Goal: Transaction & Acquisition: Purchase product/service

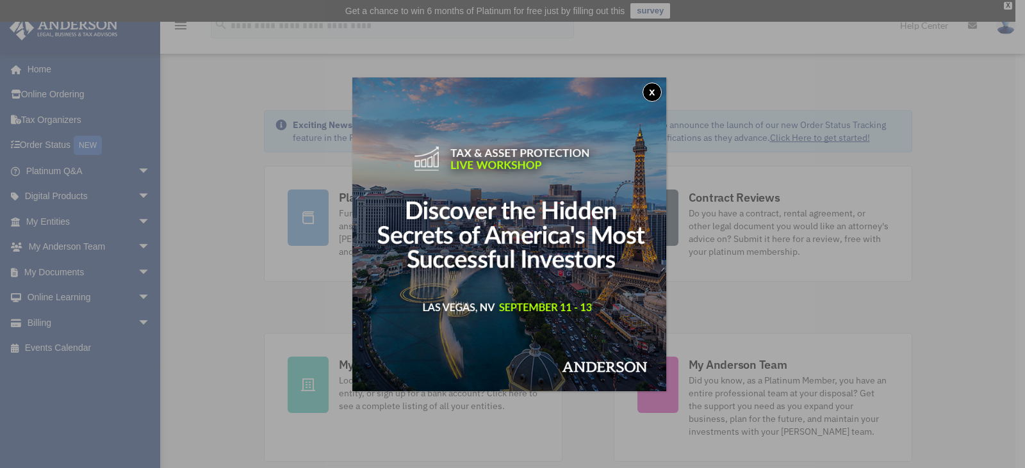
click at [659, 92] on button "x" at bounding box center [652, 92] width 19 height 19
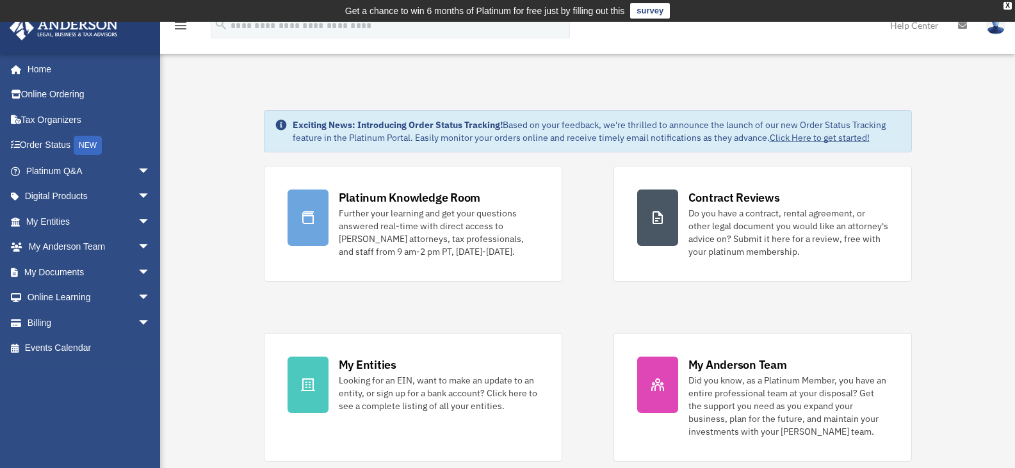
scroll to position [192, 0]
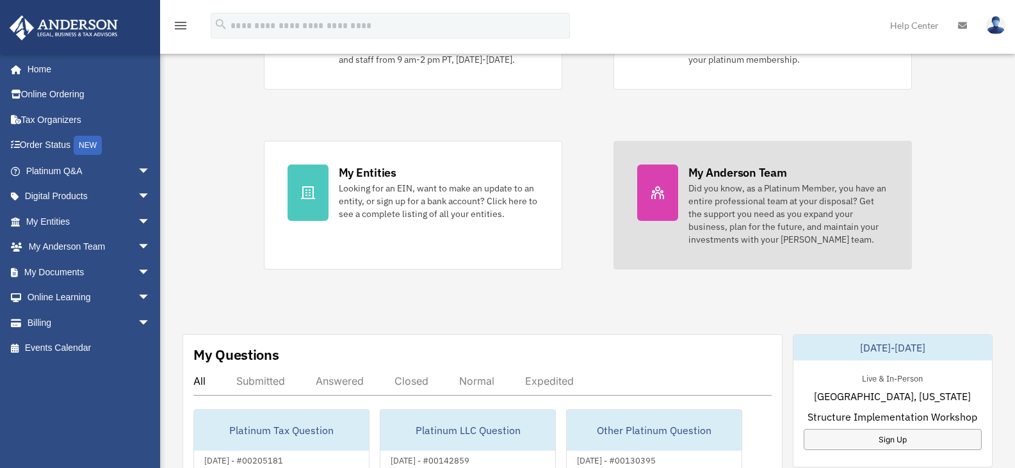
click at [744, 193] on div "Did you know, as a Platinum Member, you have an entire professional team at you…" at bounding box center [789, 214] width 200 height 64
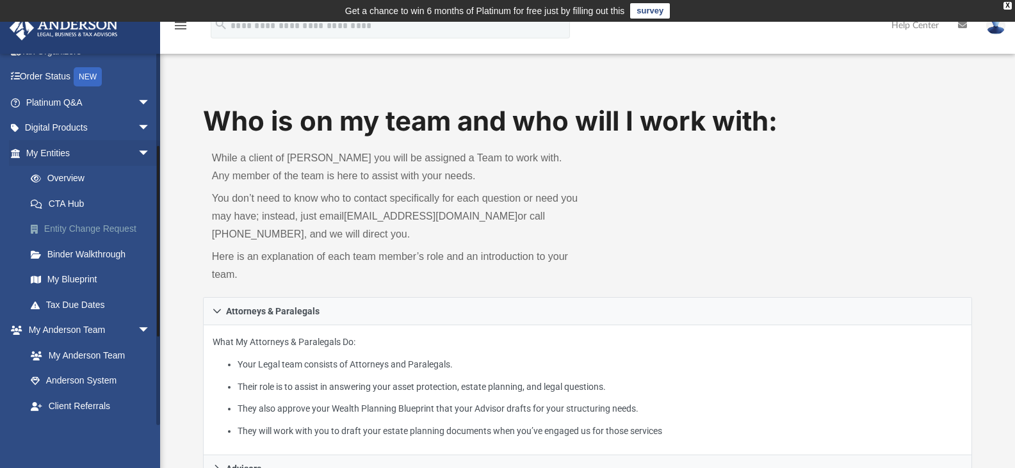
scroll to position [192, 0]
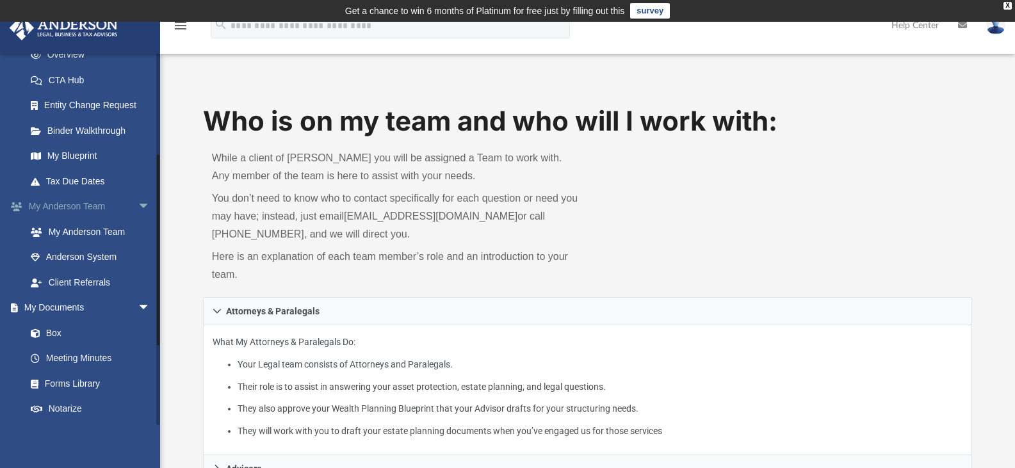
click at [138, 203] on span "arrow_drop_down" at bounding box center [151, 207] width 26 height 26
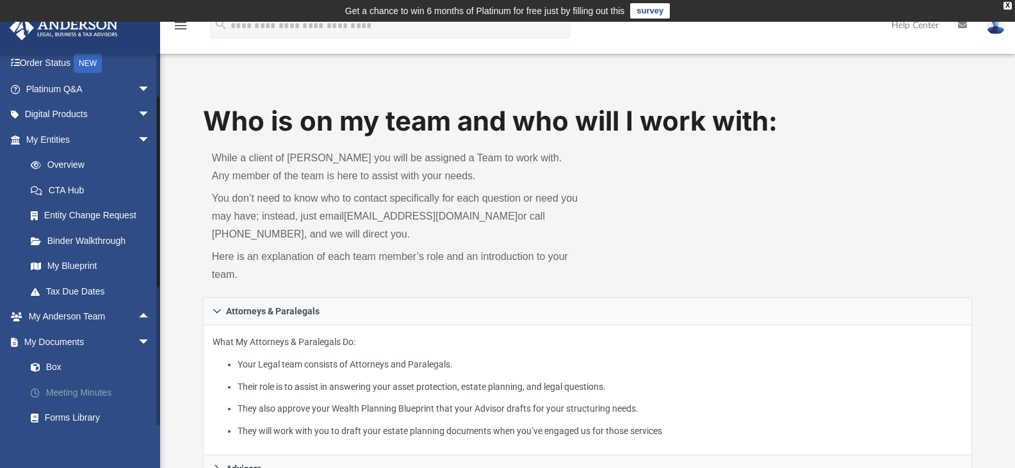
scroll to position [64, 0]
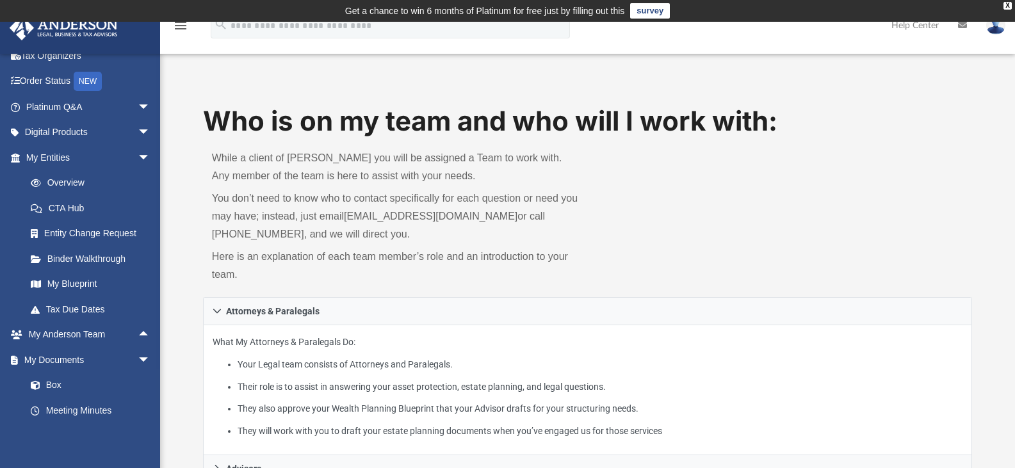
click at [995, 31] on img at bounding box center [996, 25] width 19 height 19
click at [782, 183] on div "Who is on my team and who will I work with: While a client of Anderson you will…" at bounding box center [588, 200] width 770 height 195
click at [1008, 8] on div "X" at bounding box center [1008, 6] width 8 height 8
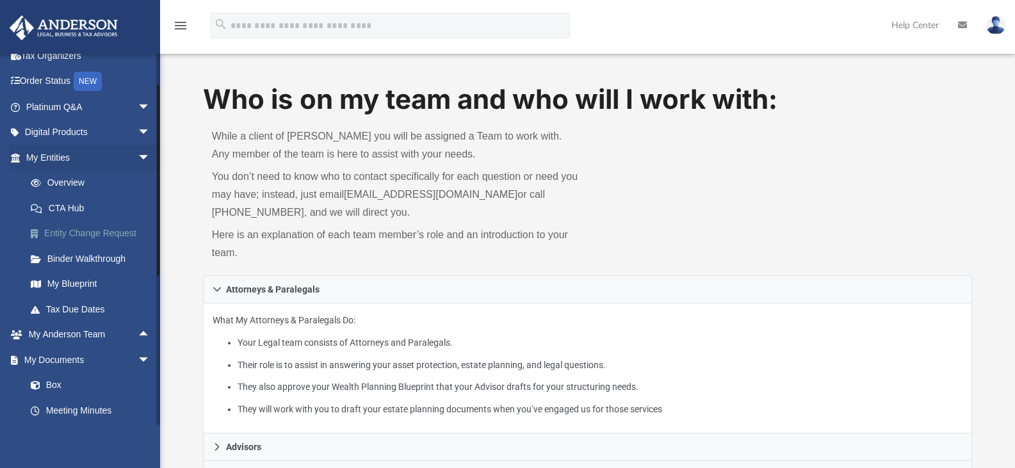
scroll to position [0, 0]
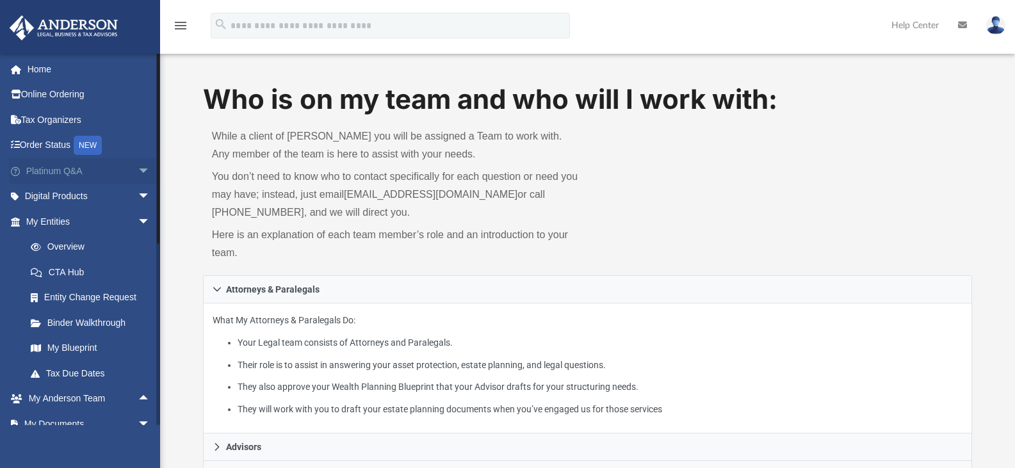
click at [138, 172] on span "arrow_drop_down" at bounding box center [151, 171] width 26 height 26
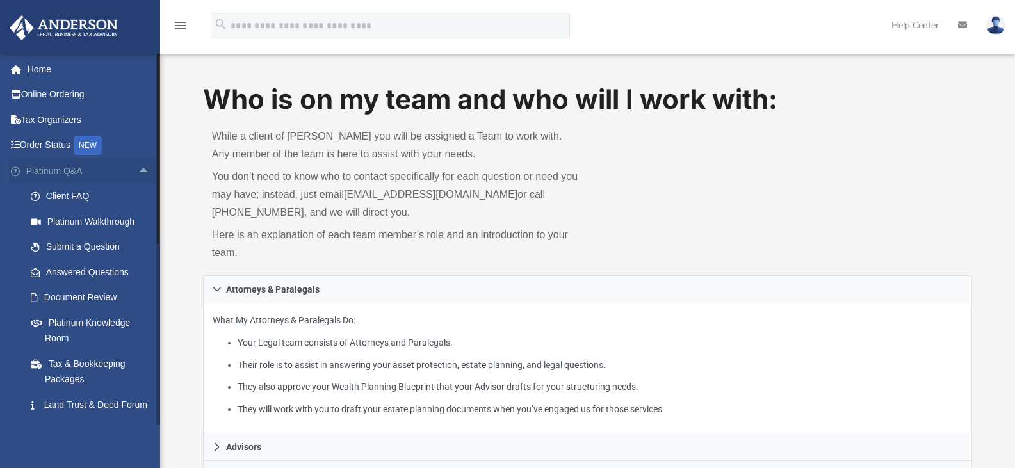
click at [138, 172] on span "arrow_drop_up" at bounding box center [151, 171] width 26 height 26
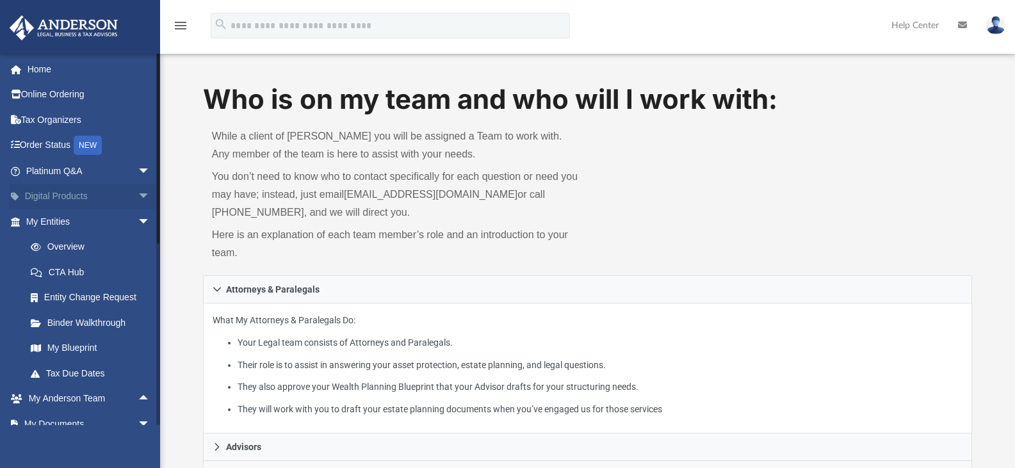
click at [138, 193] on span "arrow_drop_down" at bounding box center [151, 197] width 26 height 26
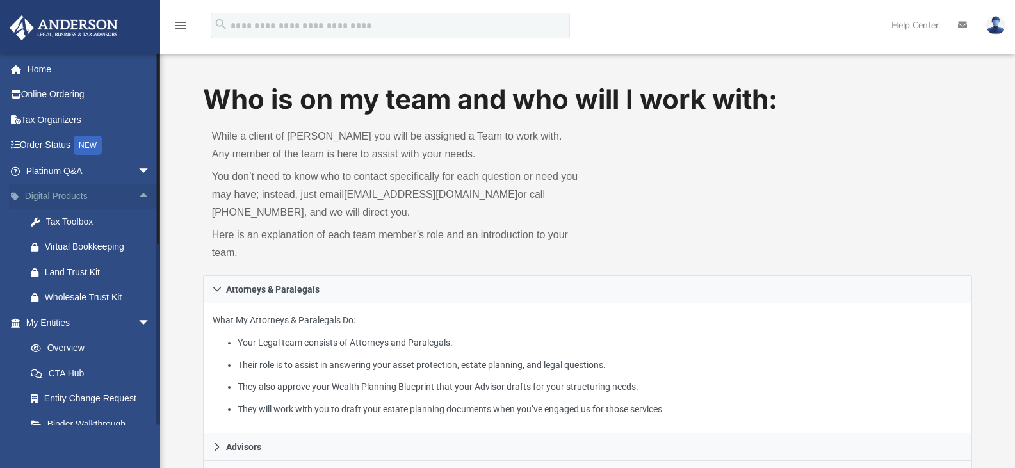
click at [138, 193] on span "arrow_drop_up" at bounding box center [151, 197] width 26 height 26
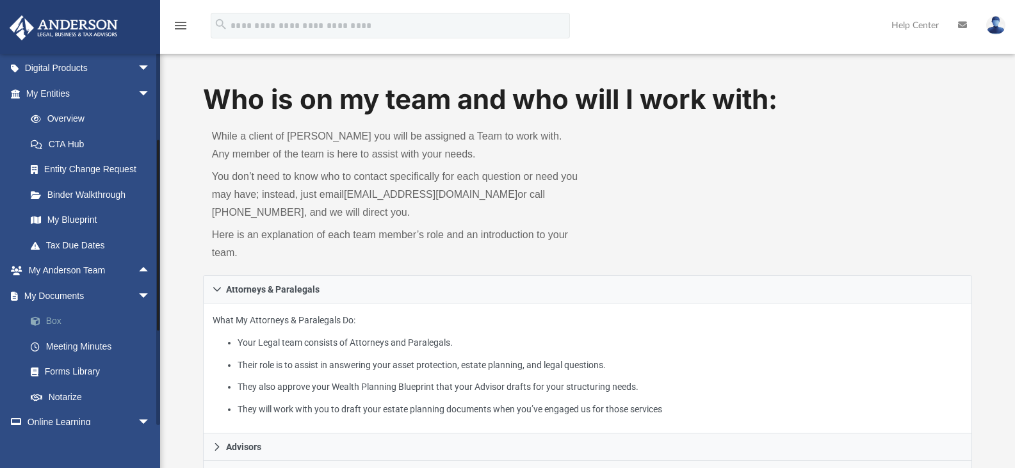
scroll to position [256, 0]
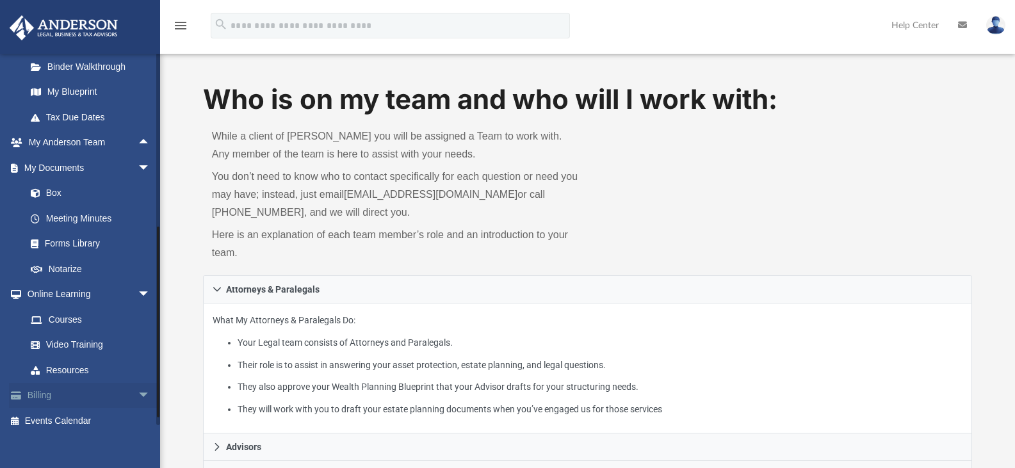
click at [138, 394] on span "arrow_drop_down" at bounding box center [151, 396] width 26 height 26
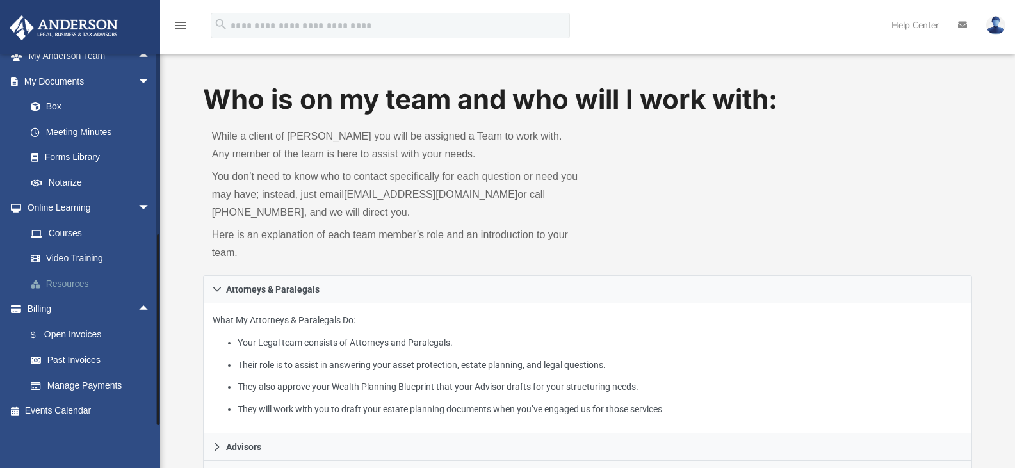
scroll to position [344, 0]
click at [85, 329] on link "$ Open Invoices" at bounding box center [94, 333] width 152 height 26
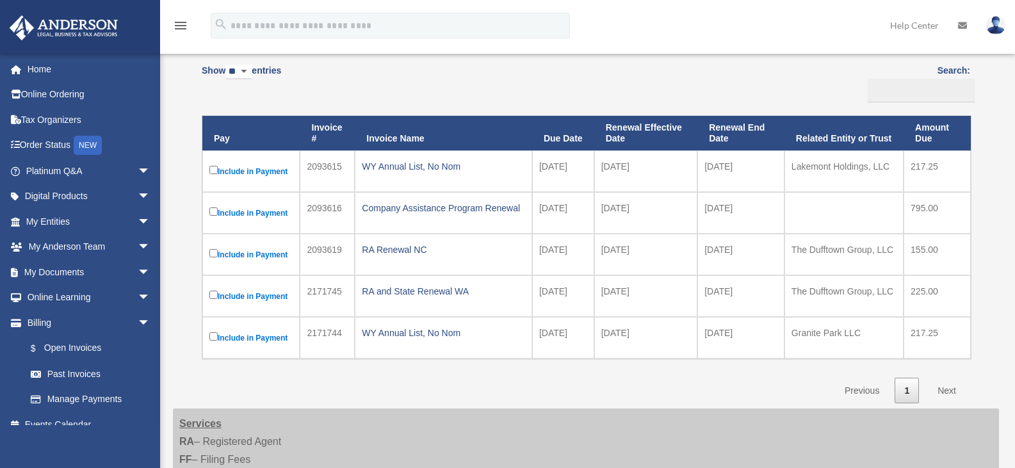
scroll to position [128, 0]
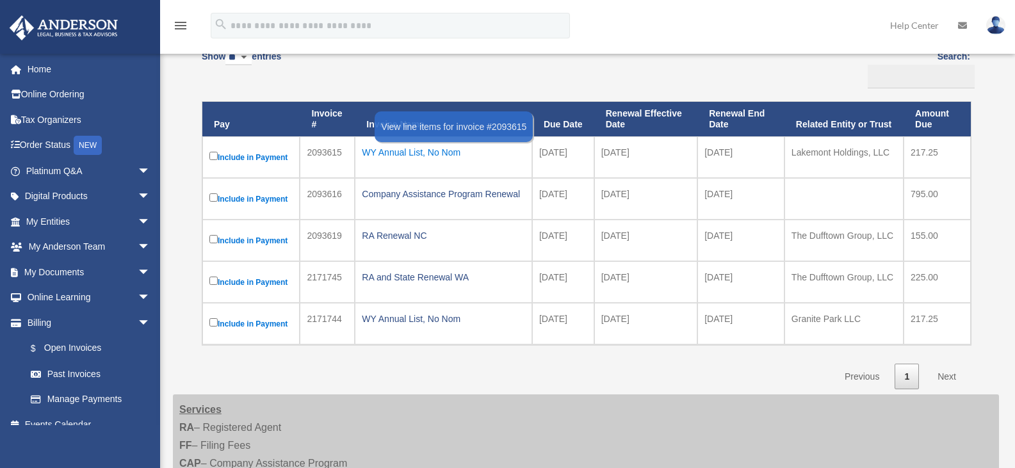
click at [405, 156] on div "WY Annual List, No Nom" at bounding box center [443, 153] width 163 height 18
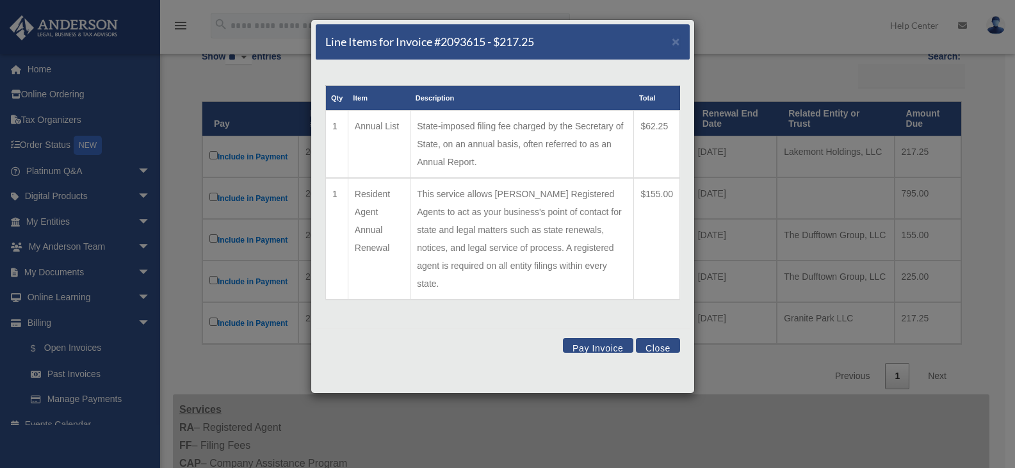
click at [596, 338] on button "Pay Invoice" at bounding box center [598, 345] width 70 height 15
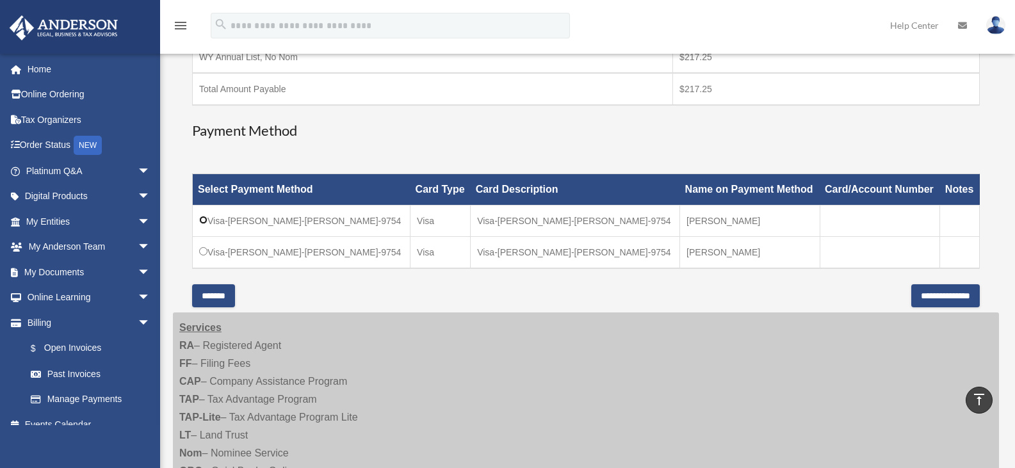
scroll to position [192, 0]
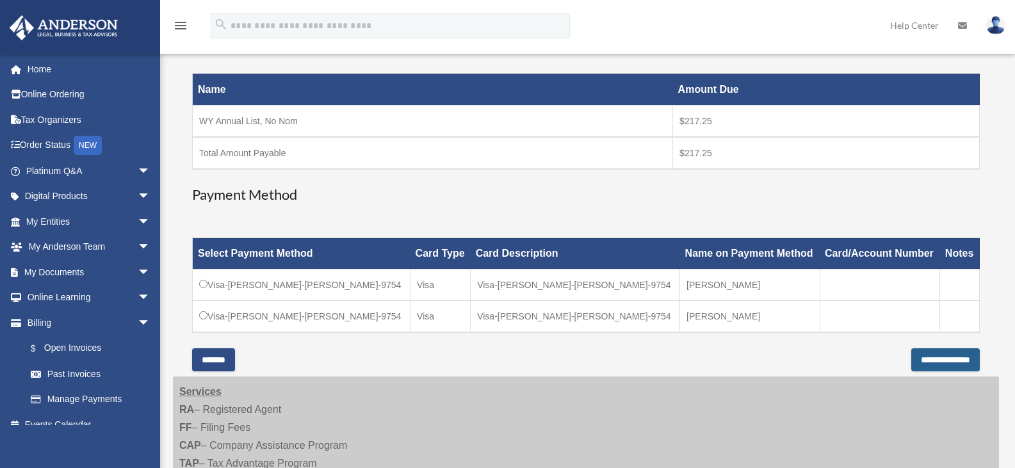
click at [933, 364] on input "**********" at bounding box center [946, 360] width 69 height 23
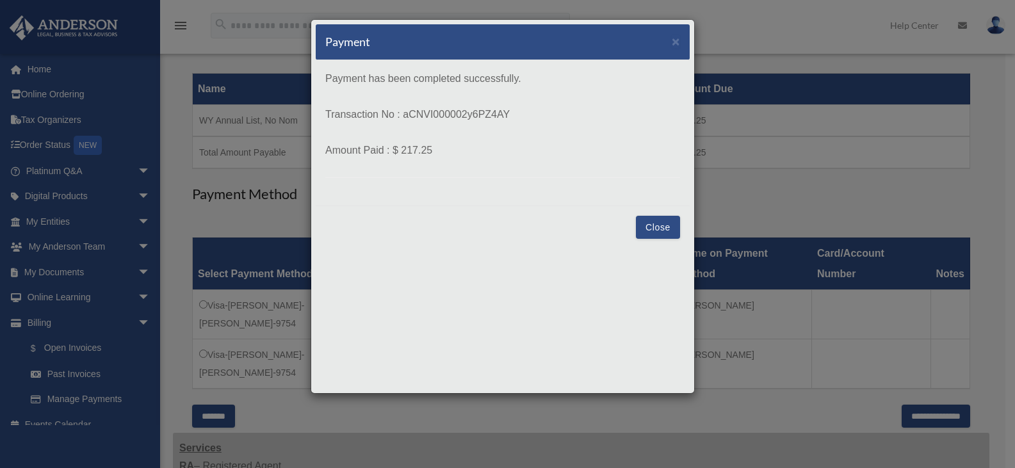
click at [671, 226] on button "Close" at bounding box center [658, 227] width 44 height 23
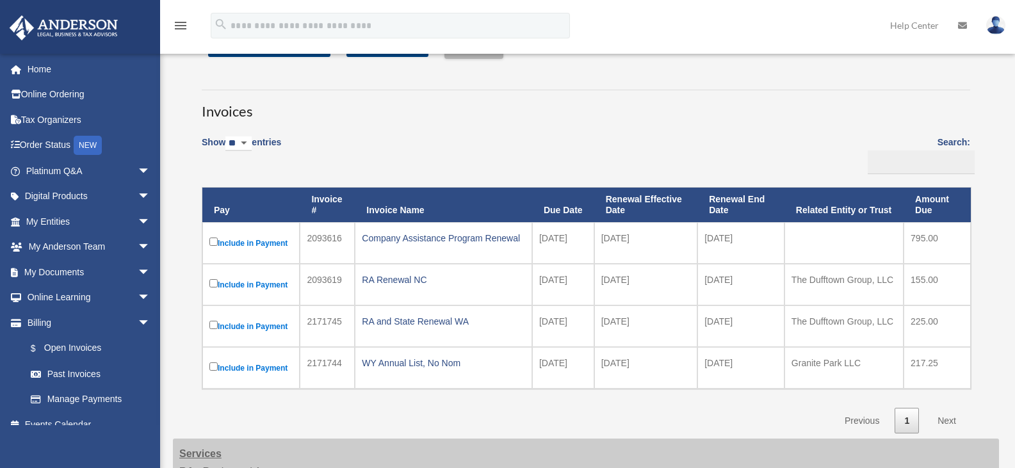
scroll to position [64, 0]
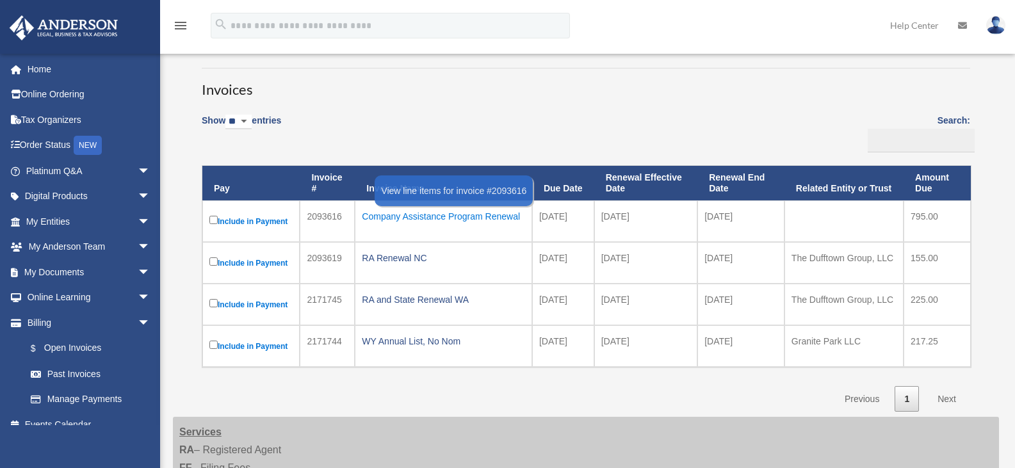
click at [397, 220] on div "Company Assistance Program Renewal" at bounding box center [443, 217] width 163 height 18
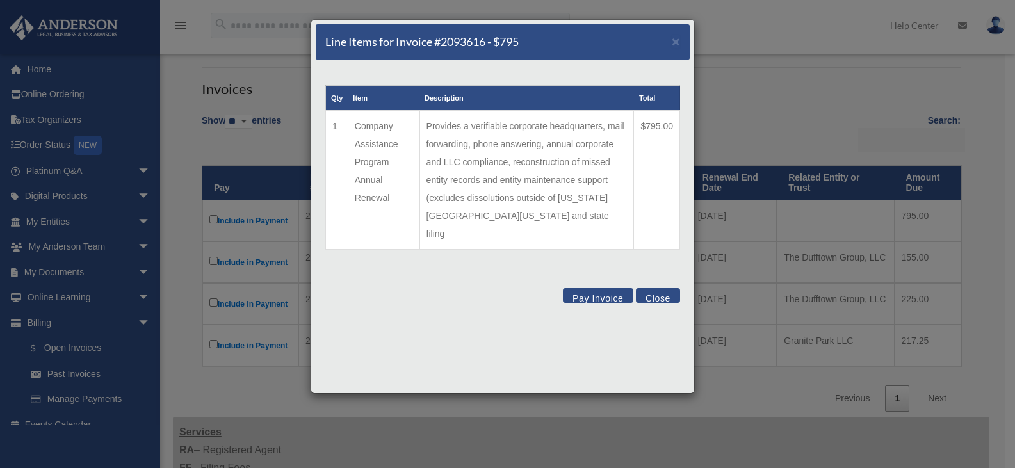
click at [602, 288] on button "Pay Invoice" at bounding box center [598, 295] width 70 height 15
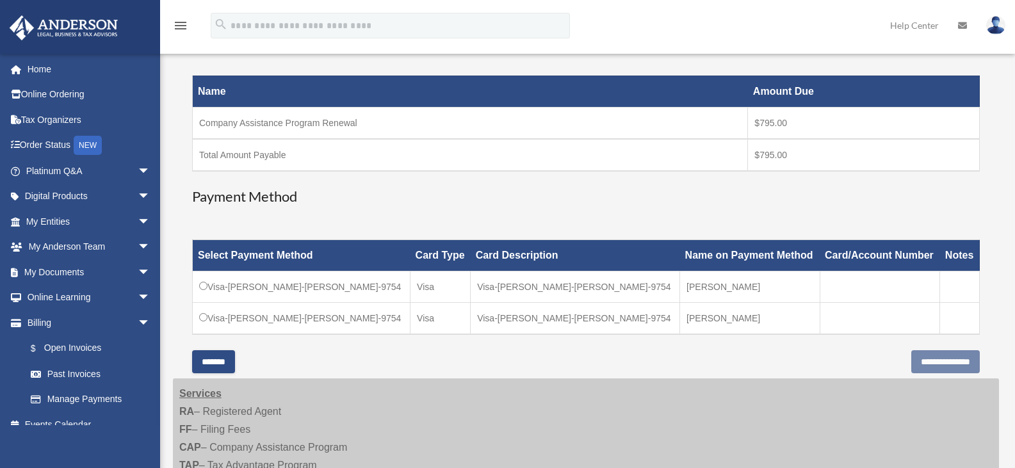
scroll to position [256, 0]
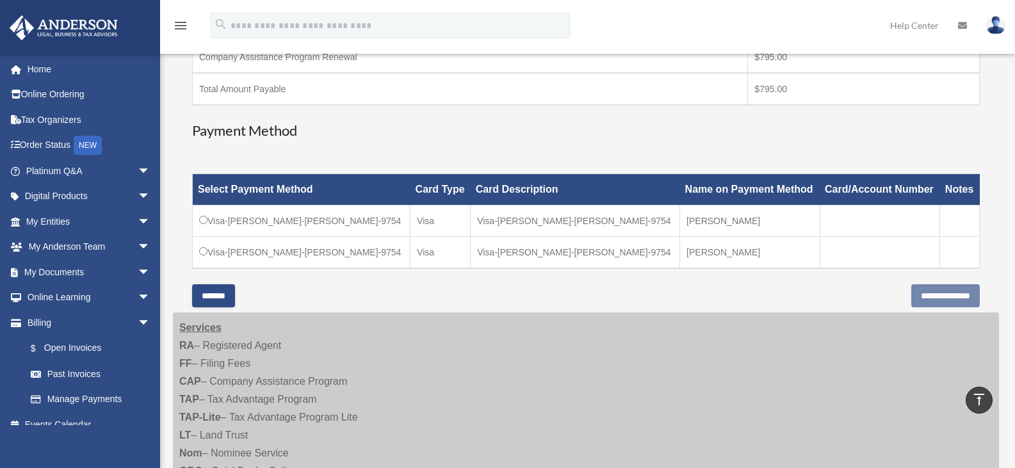
click at [205, 225] on td "Visa-Linda M.-Reeder-9754" at bounding box center [302, 221] width 218 height 31
click at [912, 293] on input "**********" at bounding box center [946, 295] width 69 height 23
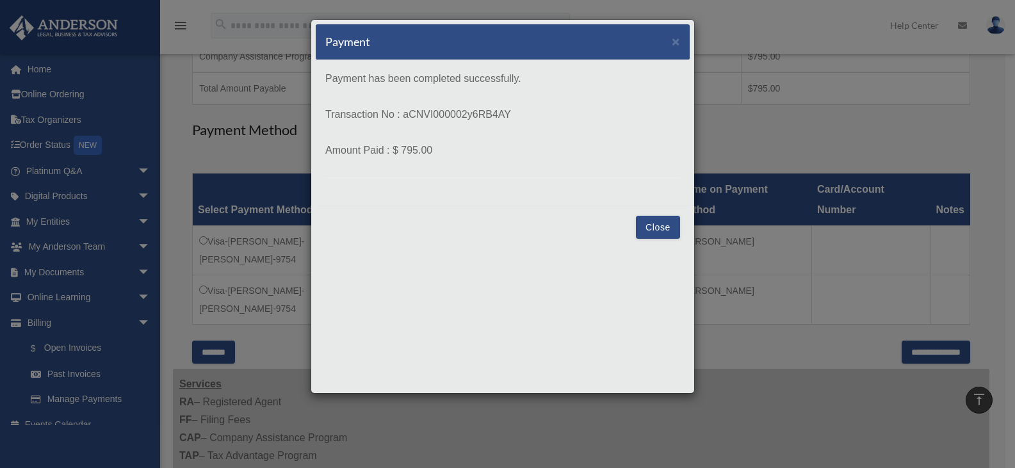
click at [653, 231] on button "Close" at bounding box center [658, 227] width 44 height 23
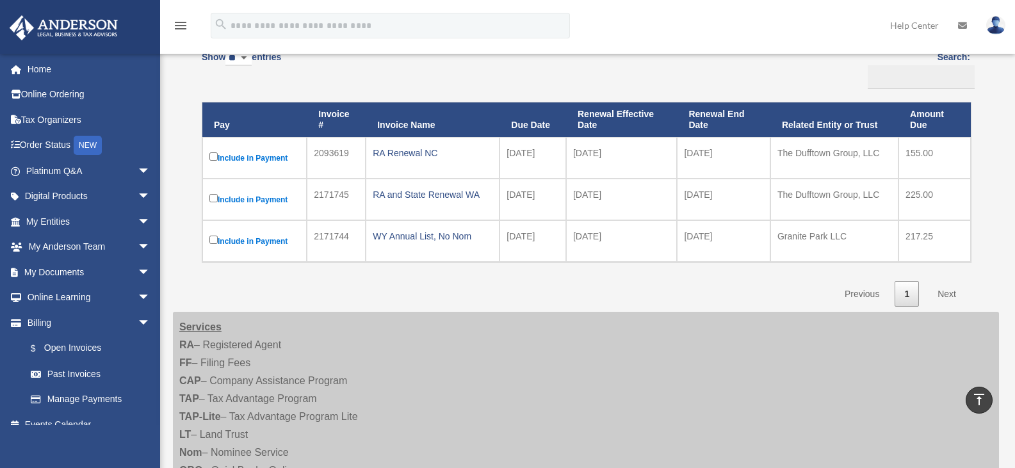
scroll to position [63, 0]
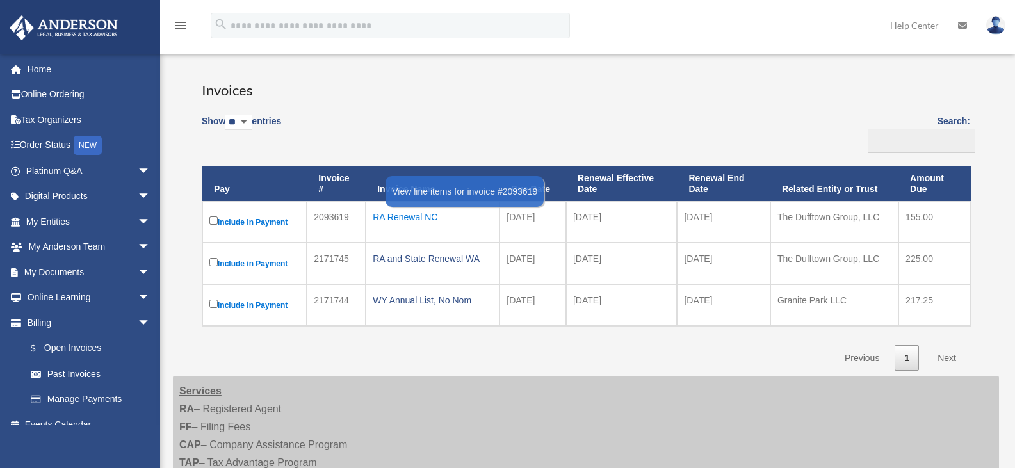
click at [393, 217] on div "RA Renewal NC" at bounding box center [433, 217] width 120 height 18
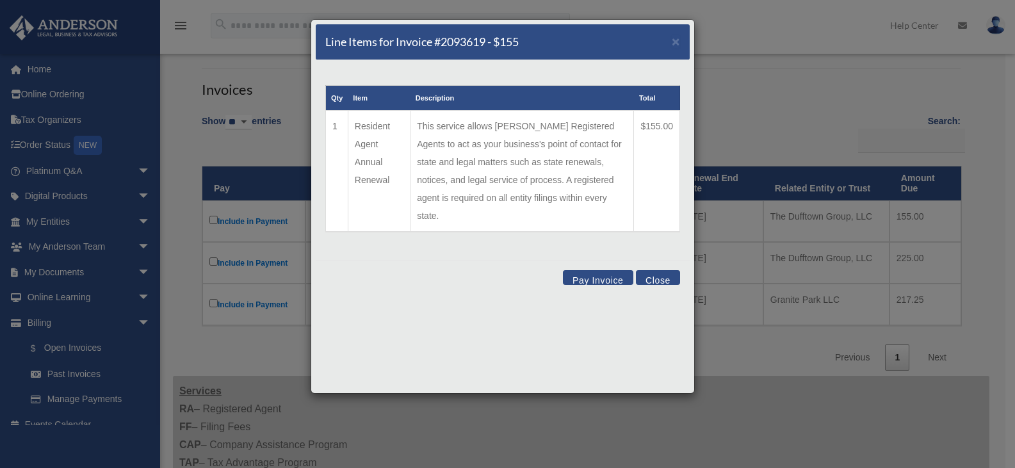
click at [604, 270] on button "Pay Invoice" at bounding box center [598, 277] width 70 height 15
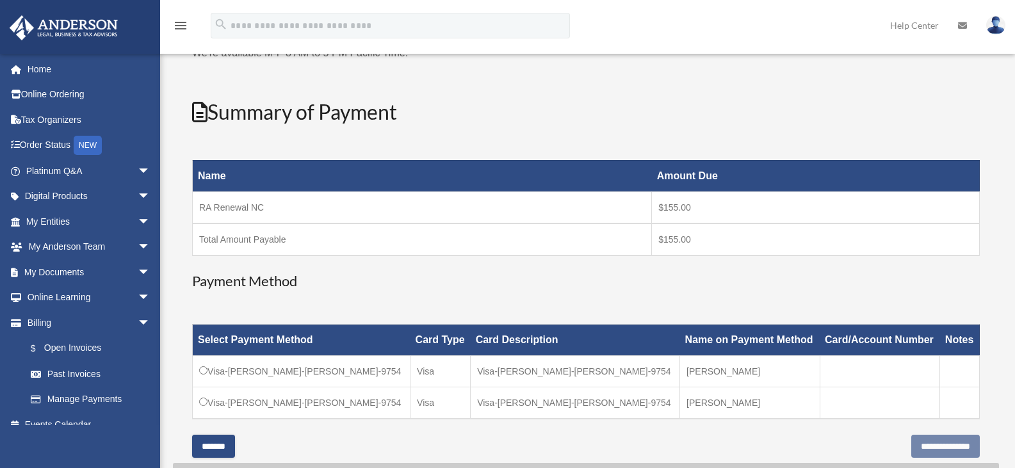
scroll to position [192, 0]
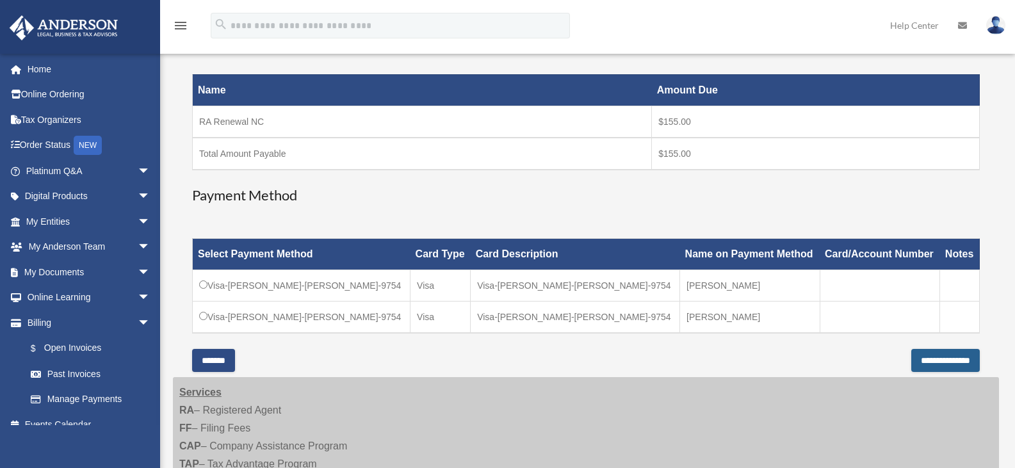
click at [921, 359] on input "**********" at bounding box center [946, 360] width 69 height 23
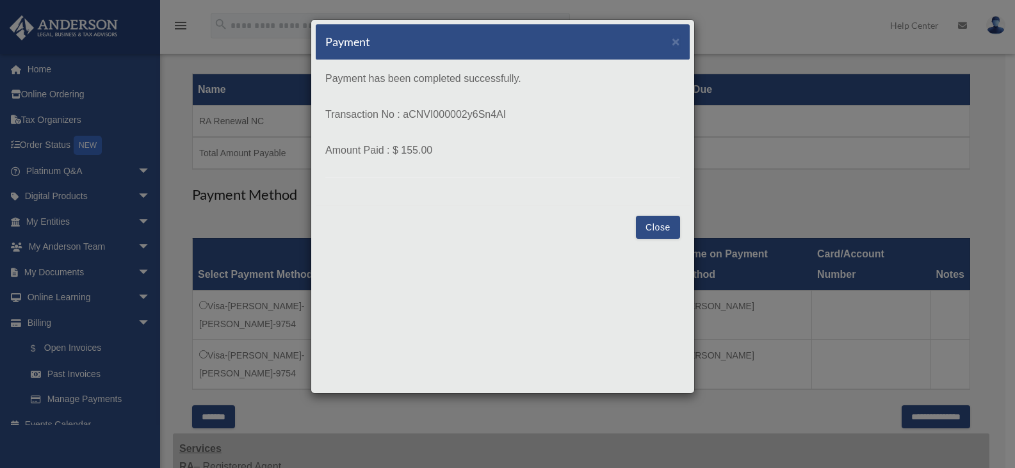
click at [657, 225] on button "Close" at bounding box center [658, 227] width 44 height 23
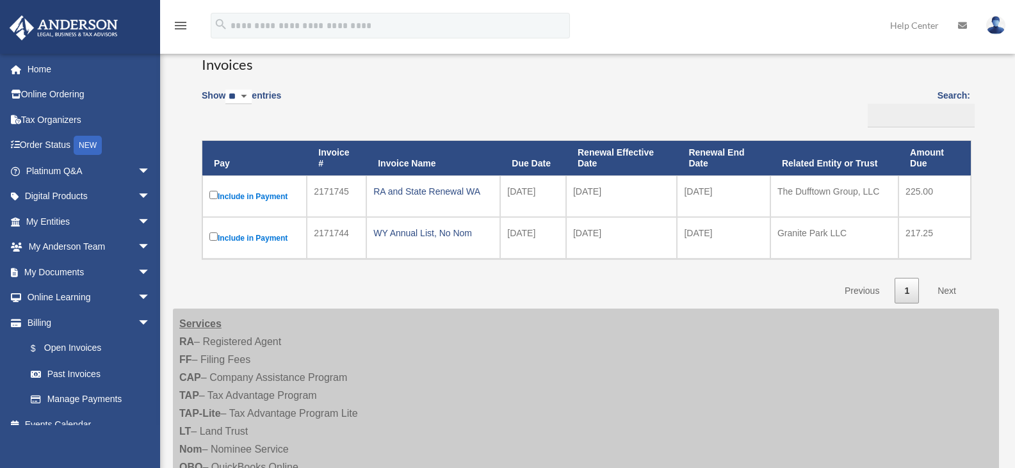
scroll to position [63, 0]
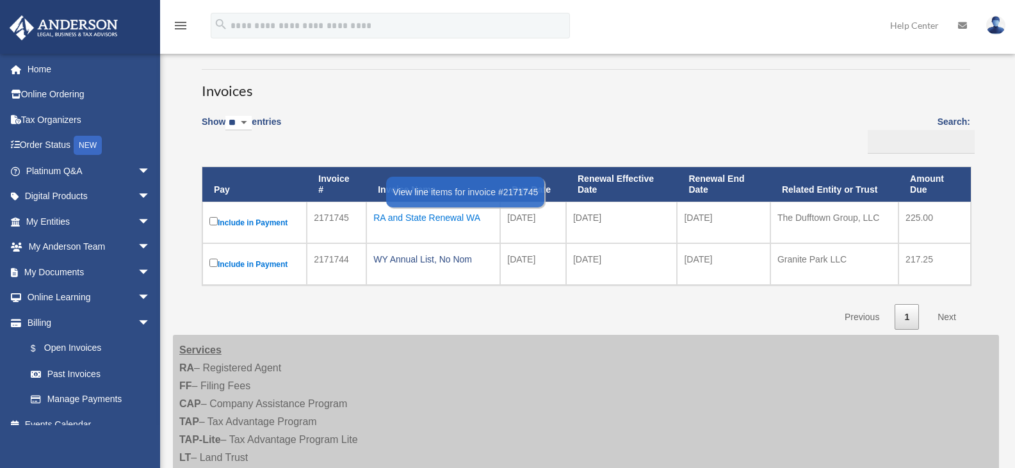
click at [447, 218] on div "RA and State Renewal WA" at bounding box center [433, 218] width 120 height 18
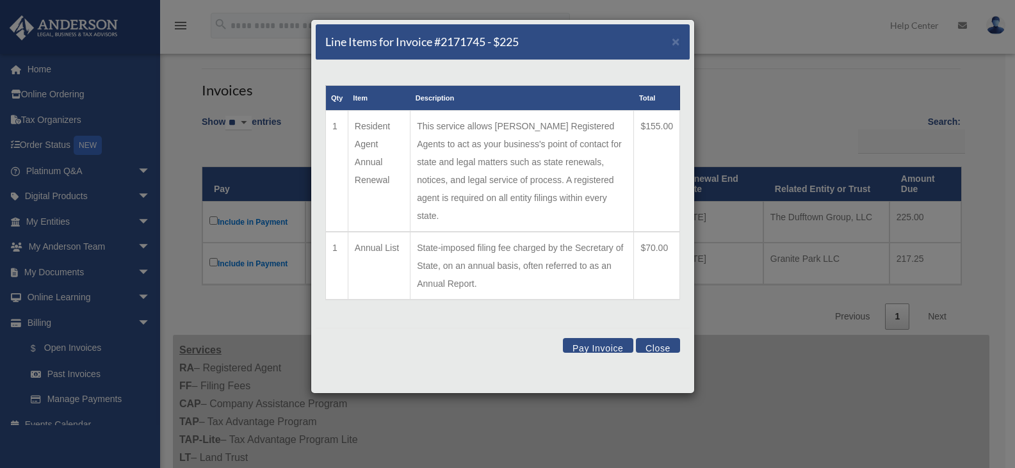
click at [591, 338] on button "Pay Invoice" at bounding box center [598, 345] width 70 height 15
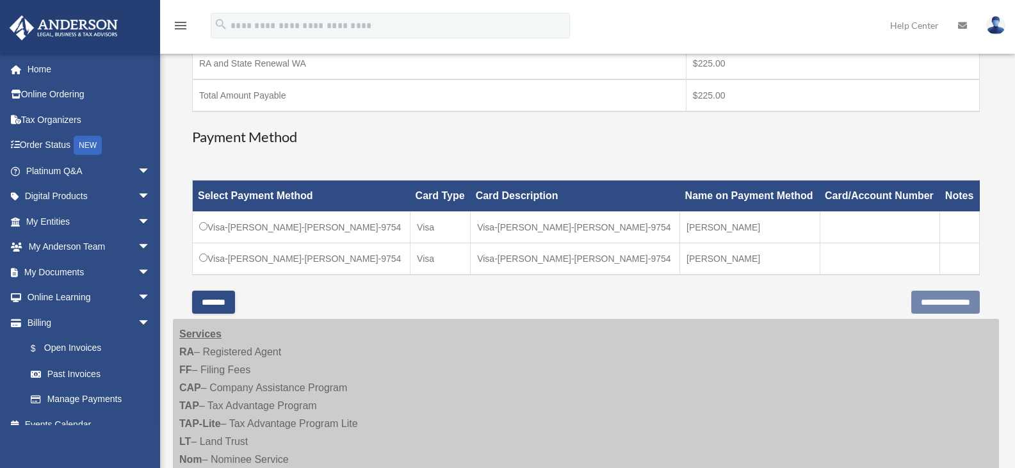
scroll to position [255, 0]
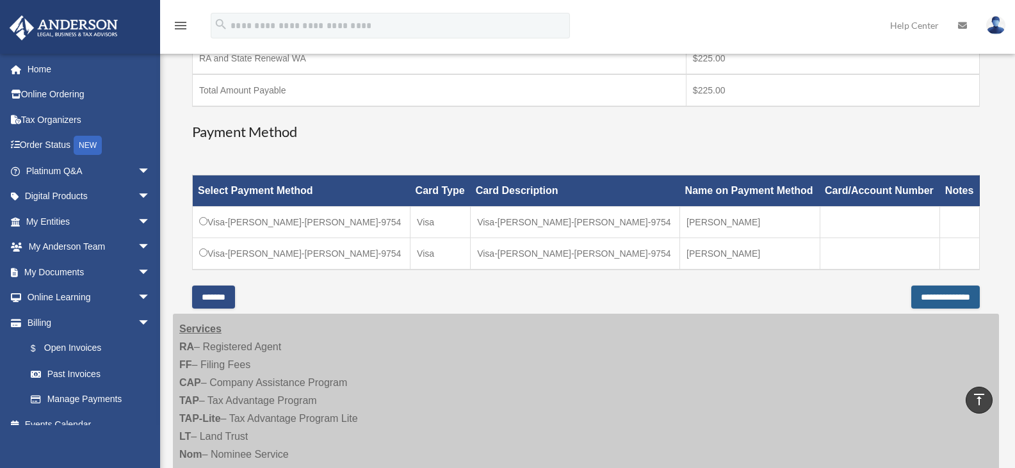
click at [924, 300] on input "**********" at bounding box center [946, 297] width 69 height 23
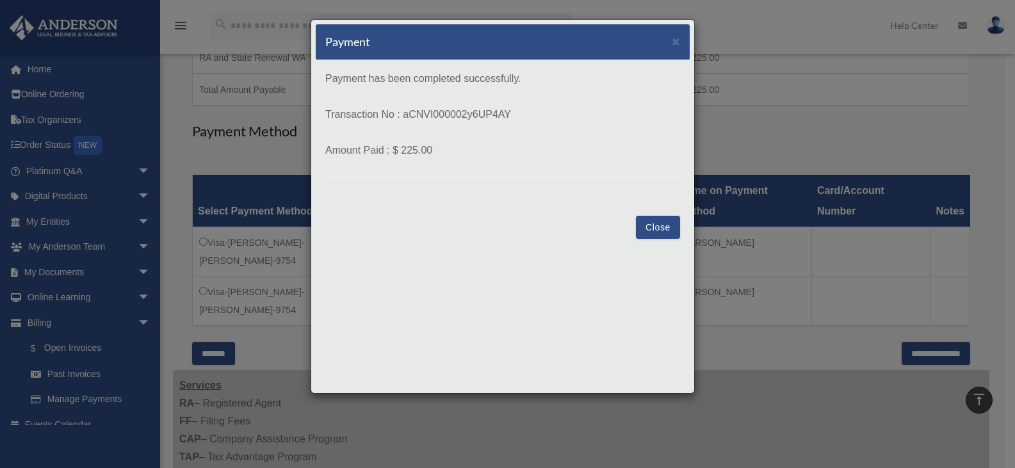
click at [673, 224] on button "Close" at bounding box center [658, 227] width 44 height 23
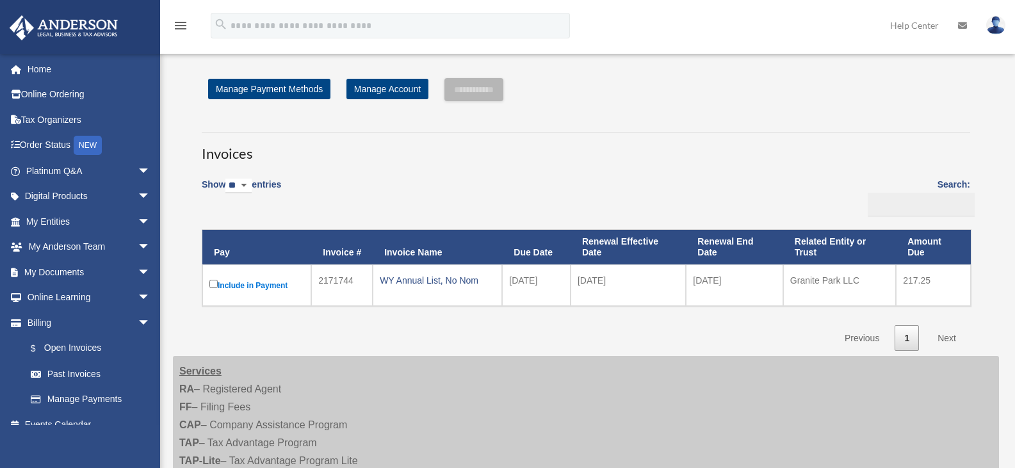
scroll to position [254, 0]
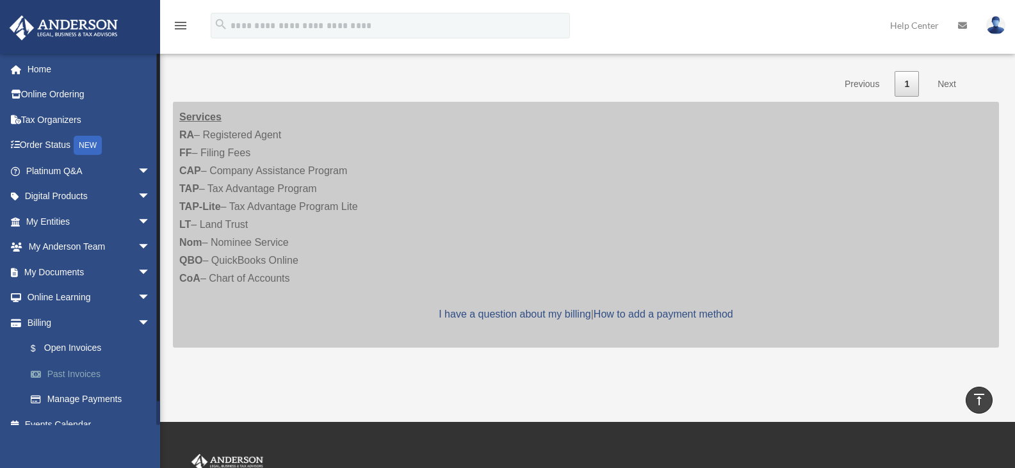
click at [57, 372] on link "Past Invoices" at bounding box center [94, 374] width 152 height 26
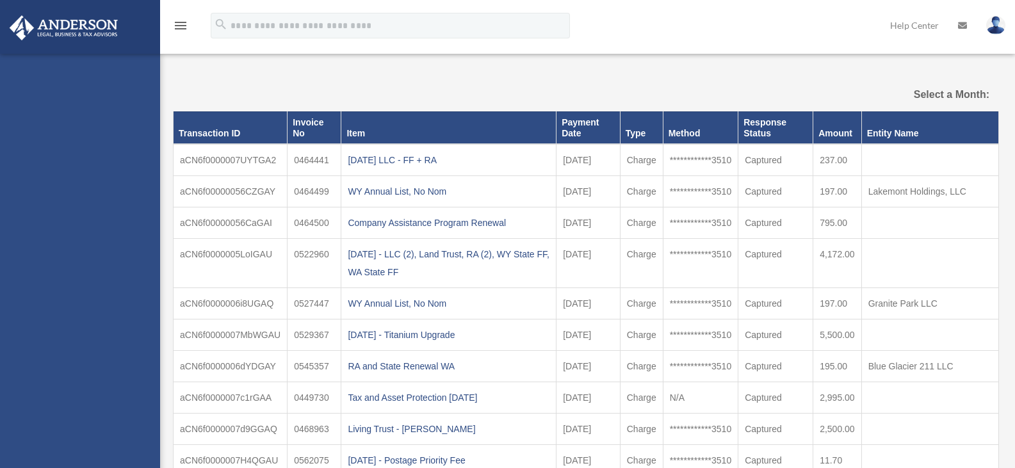
select select
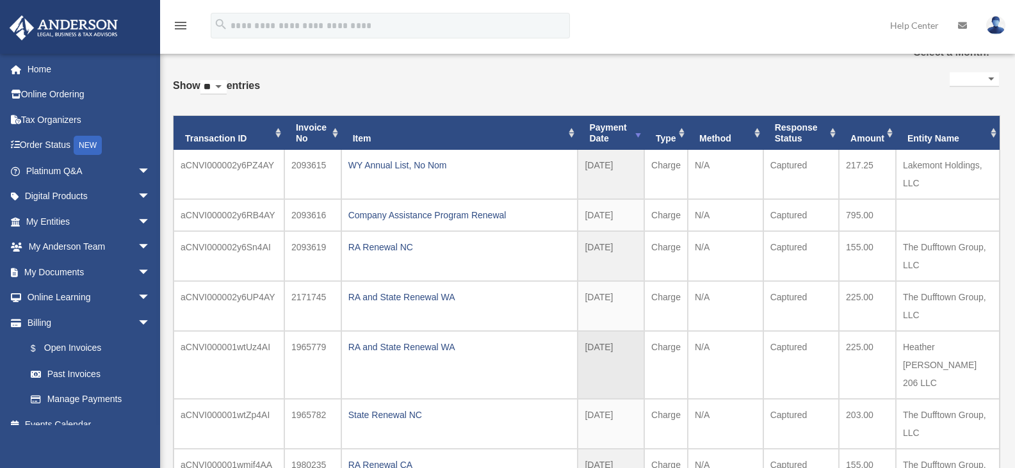
scroll to position [64, 0]
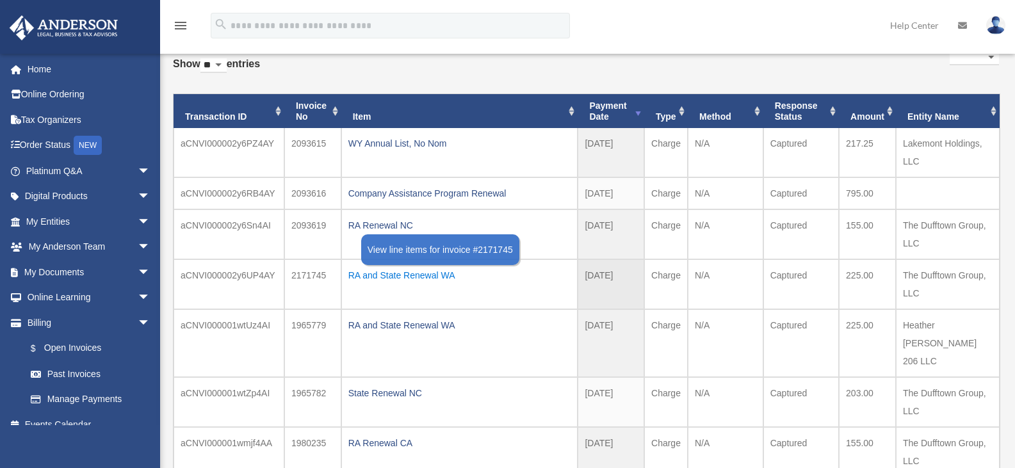
click at [406, 275] on div "RA and State Renewal WA" at bounding box center [460, 276] width 223 height 18
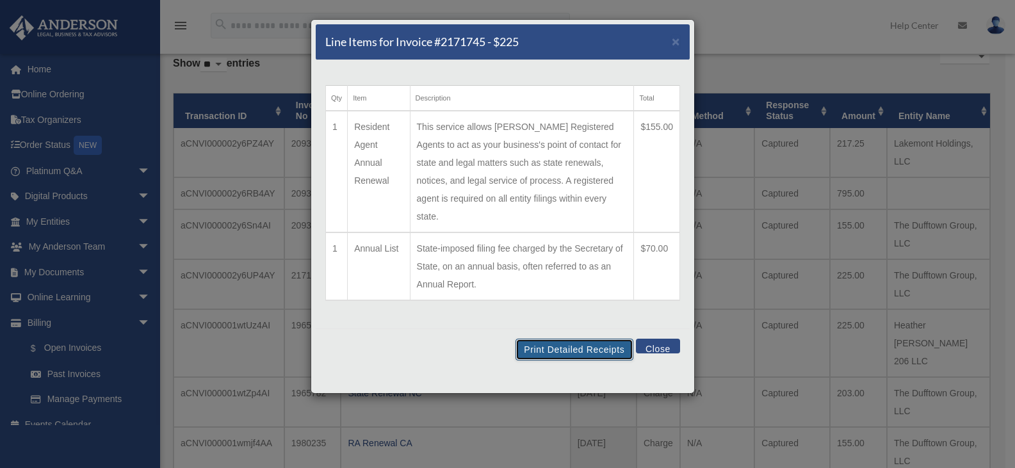
click at [567, 339] on button "Print Detailed Receipts" at bounding box center [574, 350] width 117 height 22
click at [657, 339] on button "Close" at bounding box center [658, 346] width 44 height 15
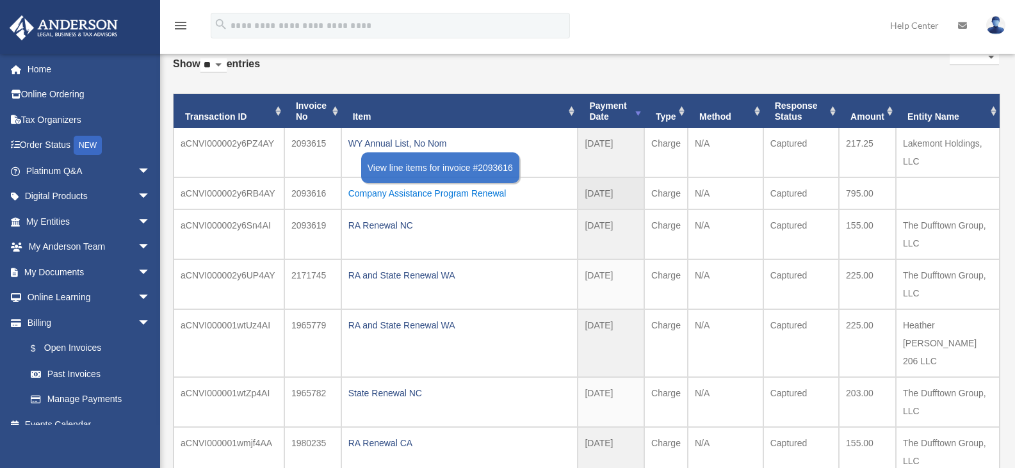
click at [445, 195] on div "Company Assistance Program Renewal" at bounding box center [460, 194] width 223 height 18
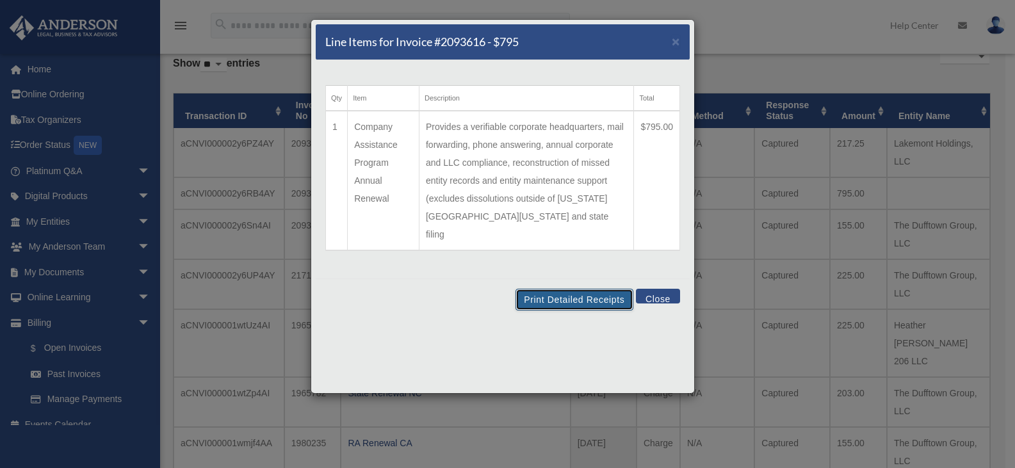
click at [579, 289] on button "Print Detailed Receipts" at bounding box center [574, 300] width 117 height 22
click at [677, 42] on span "×" at bounding box center [676, 41] width 8 height 15
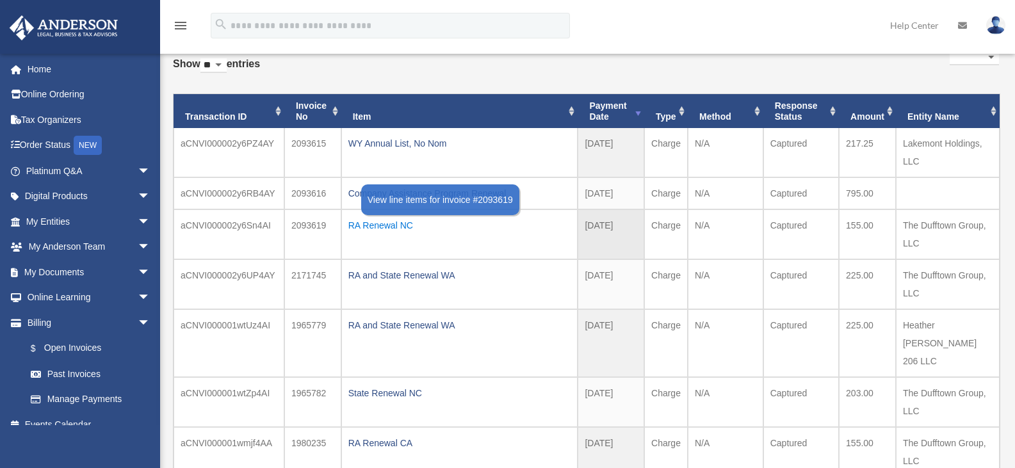
click at [359, 227] on div "RA Renewal NC" at bounding box center [460, 226] width 223 height 18
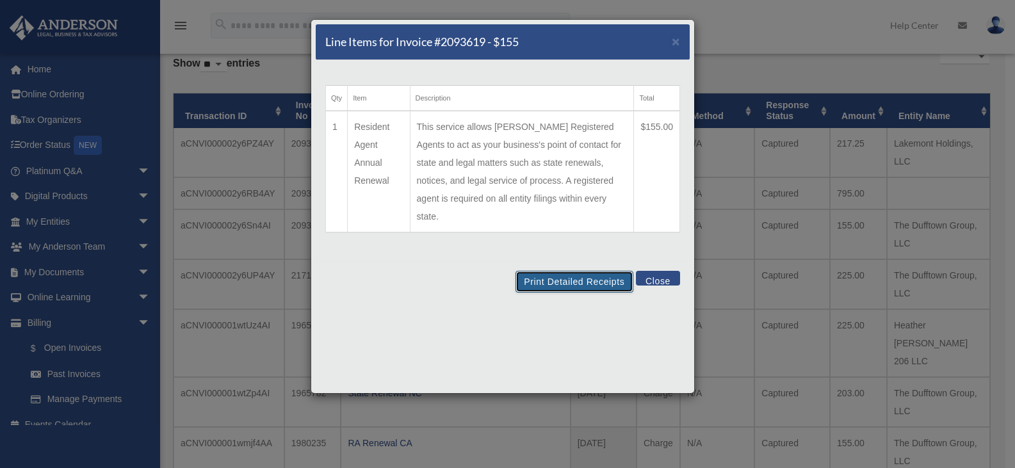
click at [558, 271] on button "Print Detailed Receipts" at bounding box center [574, 282] width 117 height 22
click at [680, 44] on div "Line Items for Invoice #2093619 - $155 ×" at bounding box center [503, 42] width 374 height 36
click at [675, 42] on span "×" at bounding box center [676, 41] width 8 height 15
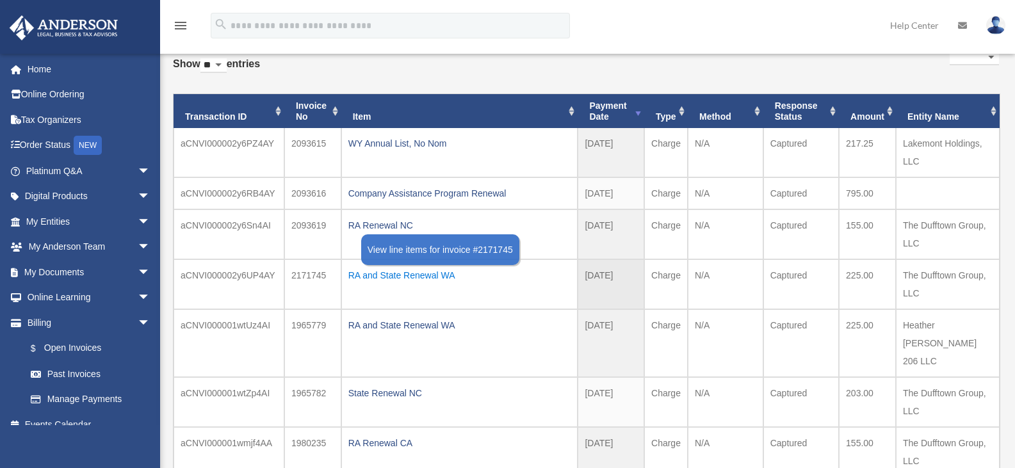
click at [368, 275] on div "RA and State Renewal WA" at bounding box center [460, 276] width 223 height 18
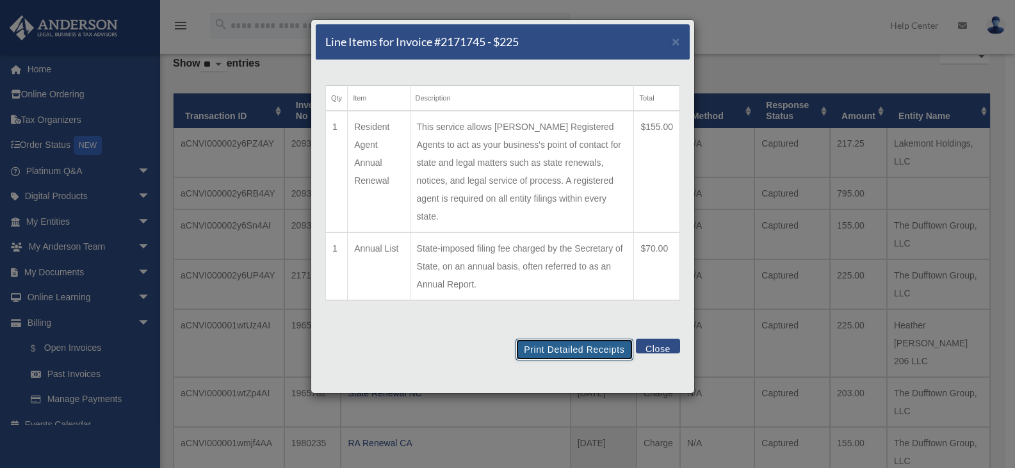
click at [539, 339] on button "Print Detailed Receipts" at bounding box center [574, 350] width 117 height 22
click at [677, 44] on span "×" at bounding box center [676, 41] width 8 height 15
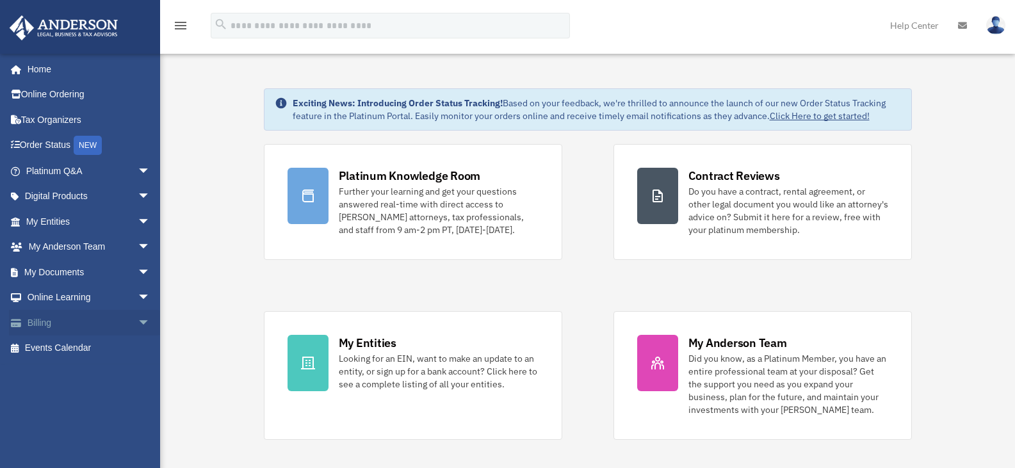
click at [138, 324] on span "arrow_drop_down" at bounding box center [151, 323] width 26 height 26
click at [85, 373] on link "Past Invoices" at bounding box center [94, 374] width 152 height 26
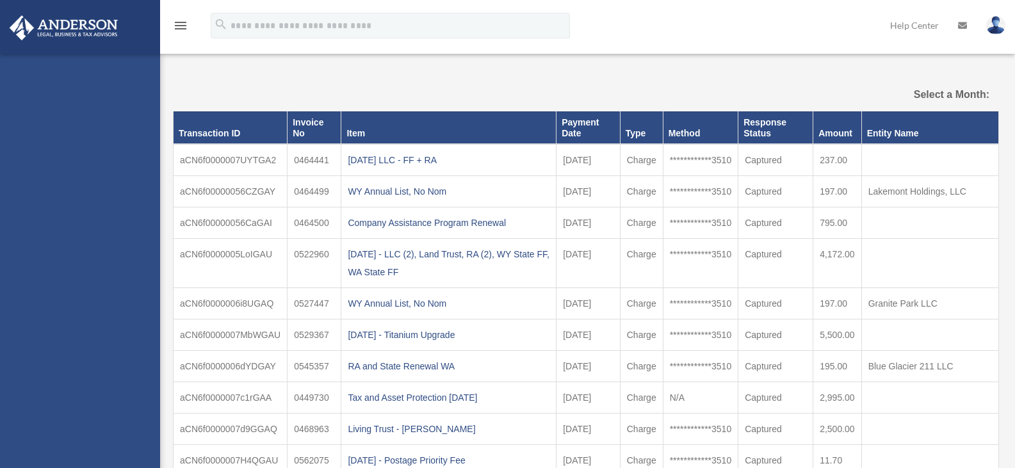
select select
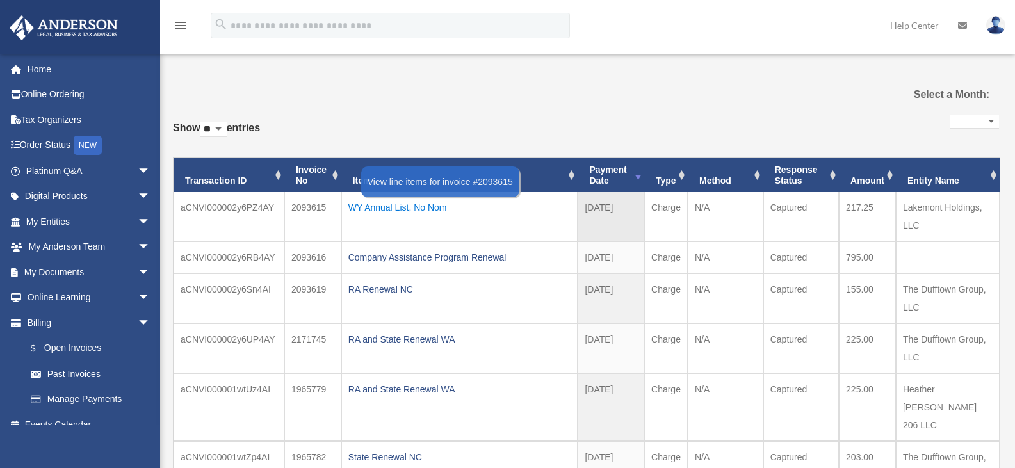
click at [390, 206] on div "WY Annual List, No Nom" at bounding box center [460, 208] width 223 height 18
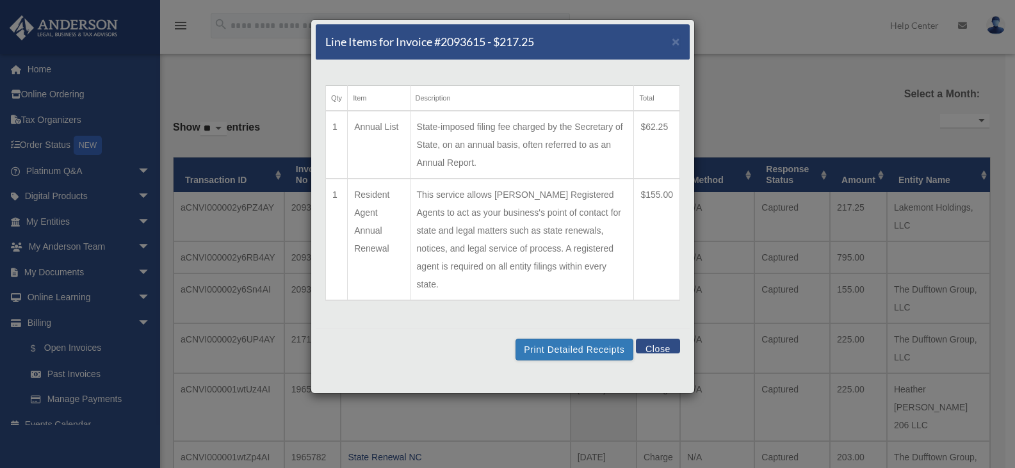
click at [542, 138] on td "State-imposed filing fee charged by the Secretary of State, on an annual basis,…" at bounding box center [522, 145] width 224 height 68
click at [555, 342] on button "Print Detailed Receipts" at bounding box center [574, 350] width 117 height 22
click at [677, 43] on span "×" at bounding box center [676, 41] width 8 height 15
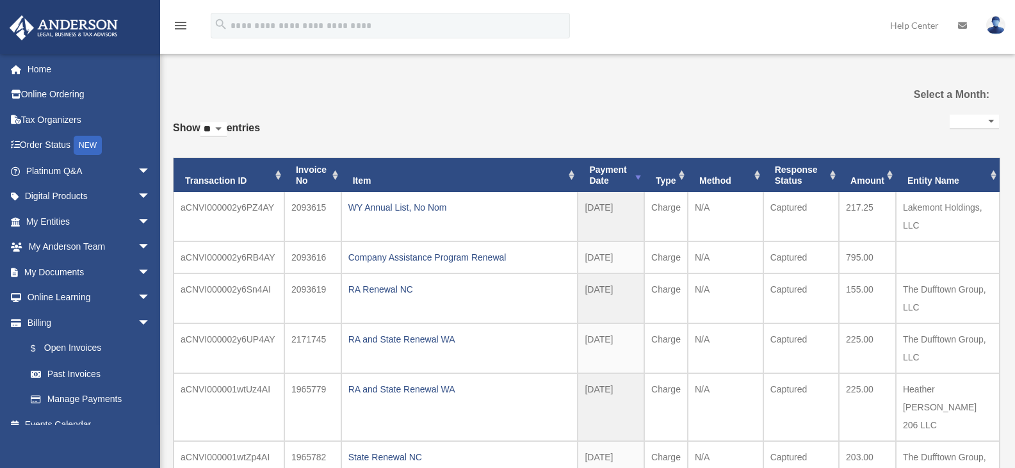
click at [994, 29] on img at bounding box center [996, 25] width 19 height 19
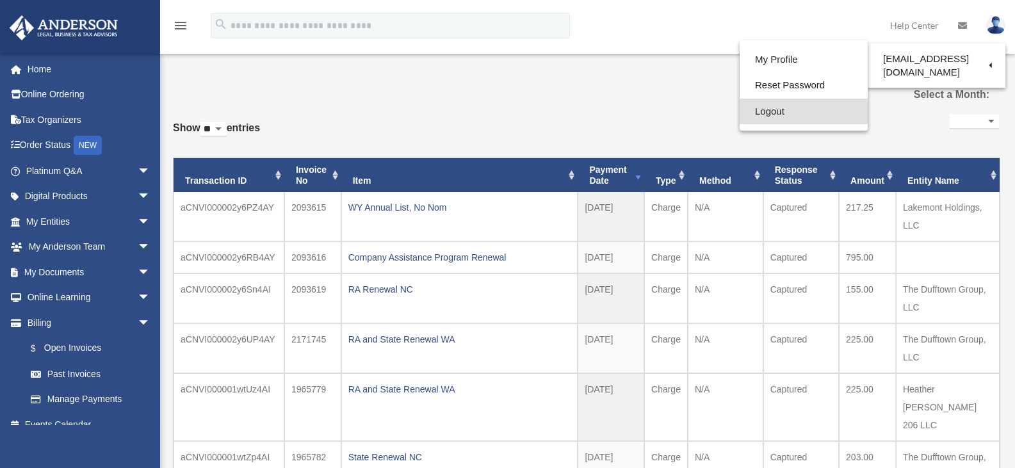
click at [768, 114] on link "Logout" at bounding box center [804, 112] width 128 height 26
